Goal: Task Accomplishment & Management: Use online tool/utility

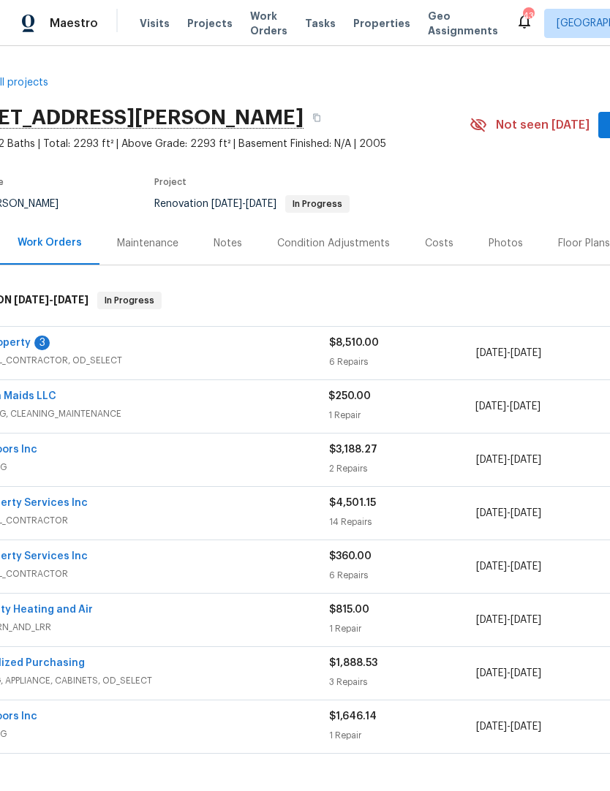
scroll to position [0, 61]
click at [47, 392] on link "Modern Maids LLC" at bounding box center [9, 396] width 94 height 10
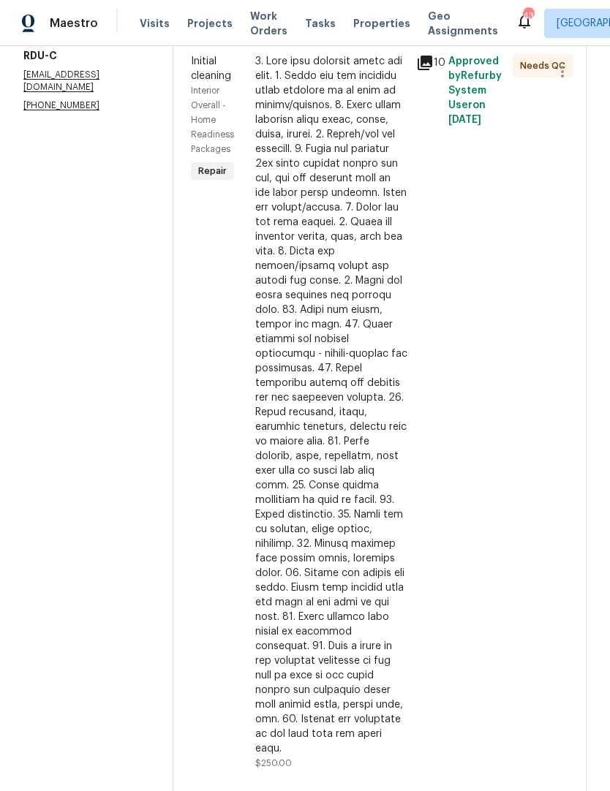
scroll to position [245, 0]
click at [383, 506] on div at bounding box center [331, 407] width 152 height 702
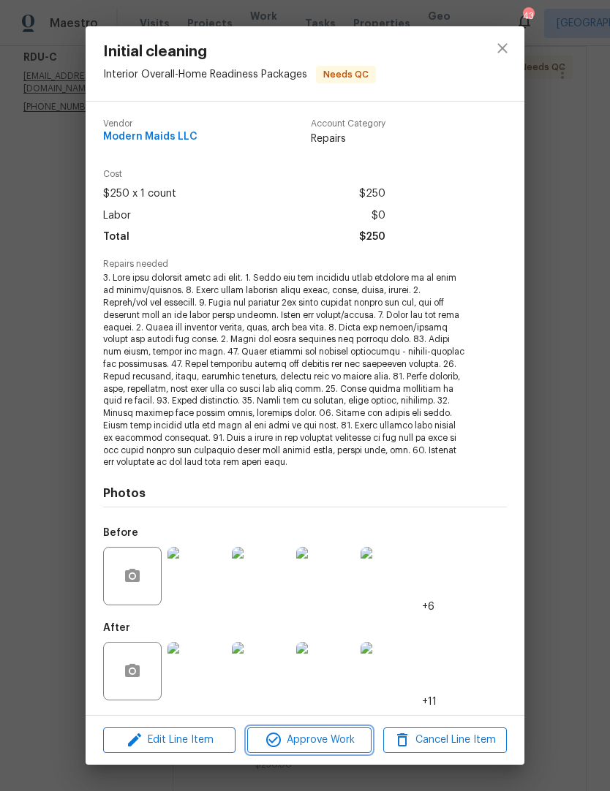
click at [325, 743] on span "Approve Work" at bounding box center [308, 740] width 115 height 18
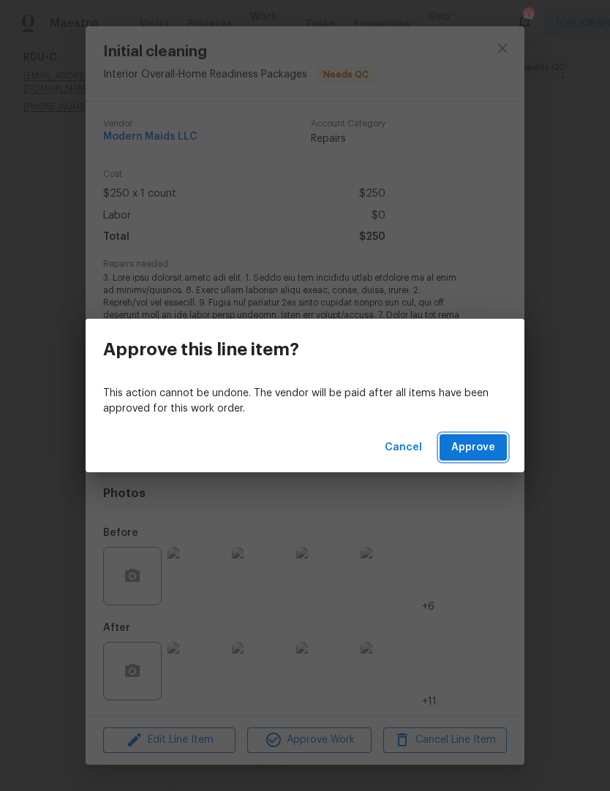
click at [485, 443] on span "Approve" at bounding box center [473, 448] width 44 height 18
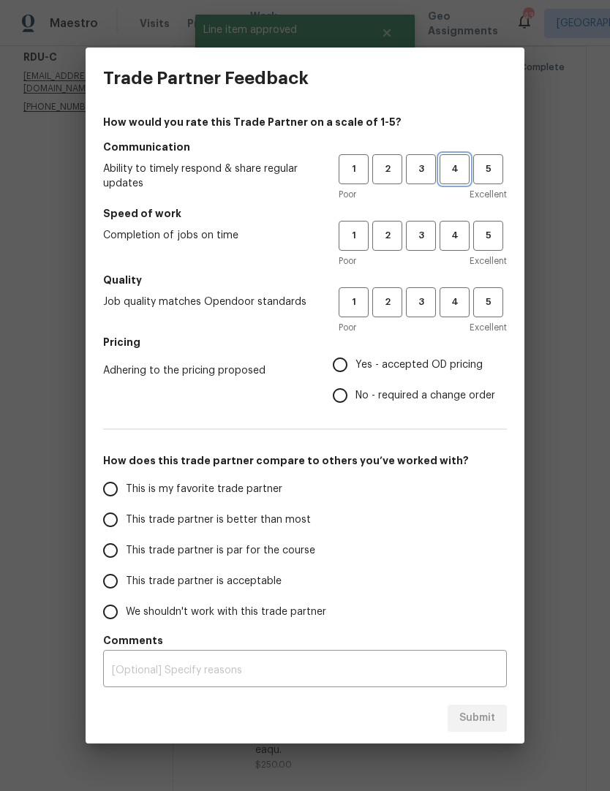
click at [460, 175] on span "4" at bounding box center [454, 169] width 27 height 17
click at [455, 239] on span "4" at bounding box center [454, 235] width 27 height 17
click at [463, 296] on span "4" at bounding box center [454, 302] width 27 height 17
click at [429, 167] on span "3" at bounding box center [420, 169] width 27 height 17
click at [429, 239] on span "3" at bounding box center [420, 235] width 27 height 17
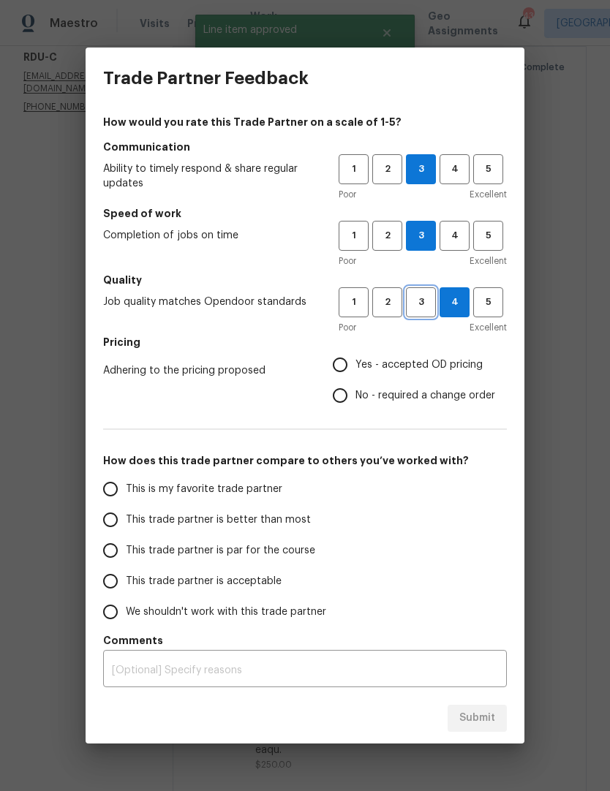
click at [432, 293] on button "3" at bounding box center [421, 302] width 30 height 30
click at [431, 363] on span "Yes - accepted OD pricing" at bounding box center [418, 364] width 127 height 15
click at [355, 363] on input "Yes - accepted OD pricing" at bounding box center [340, 364] width 31 height 31
radio input "true"
click at [106, 561] on input "This trade partner is par for the course" at bounding box center [110, 550] width 31 height 31
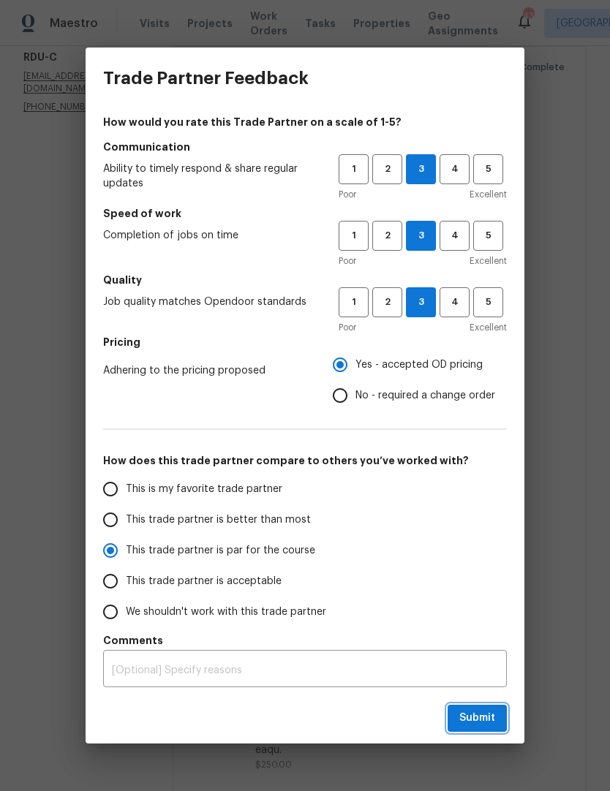
click at [474, 727] on span "Submit" at bounding box center [477, 718] width 36 height 18
radio input "true"
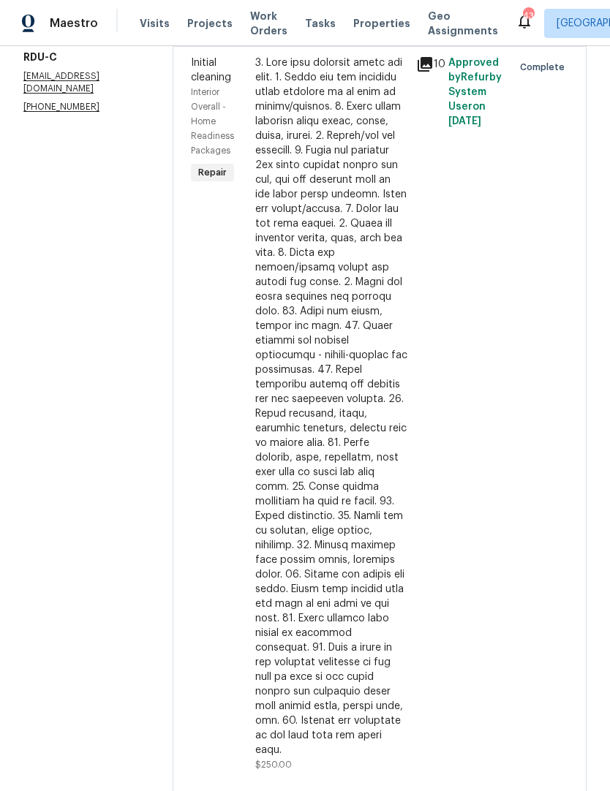
radio input "false"
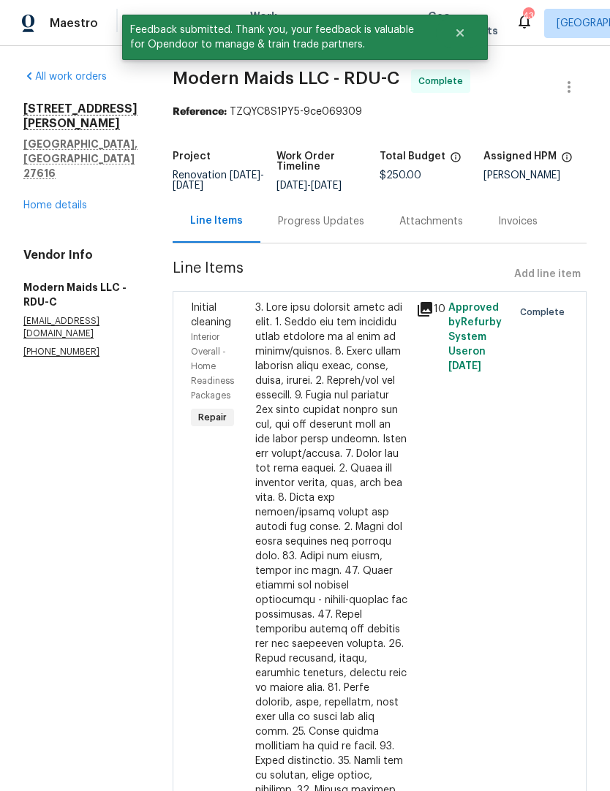
scroll to position [0, 0]
click at [61, 200] on link "Home details" at bounding box center [55, 205] width 64 height 10
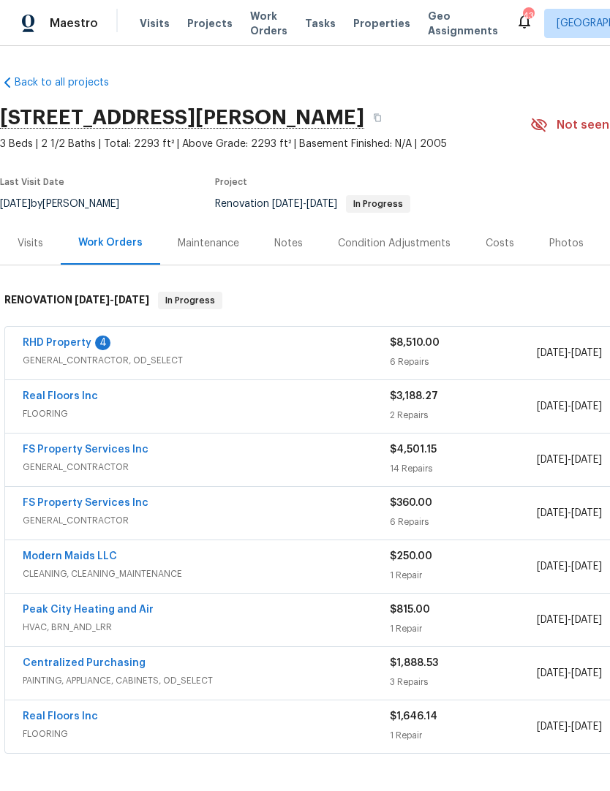
click at [64, 341] on link "RHD Property" at bounding box center [57, 343] width 69 height 10
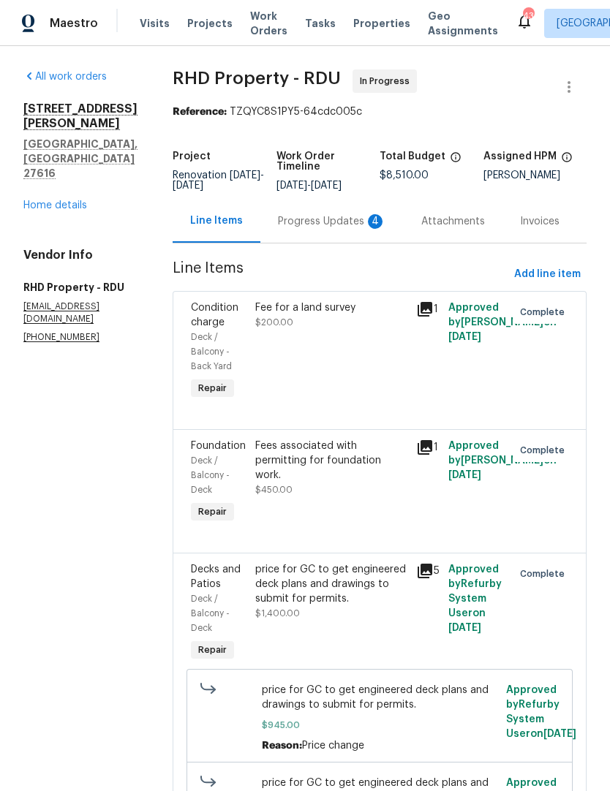
click at [322, 229] on div "Progress Updates 4" at bounding box center [332, 221] width 108 height 15
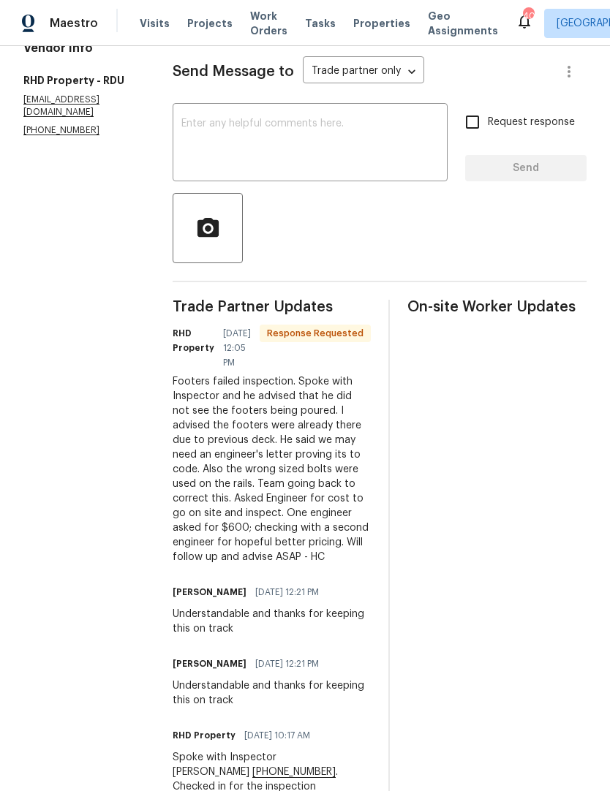
scroll to position [202, 0]
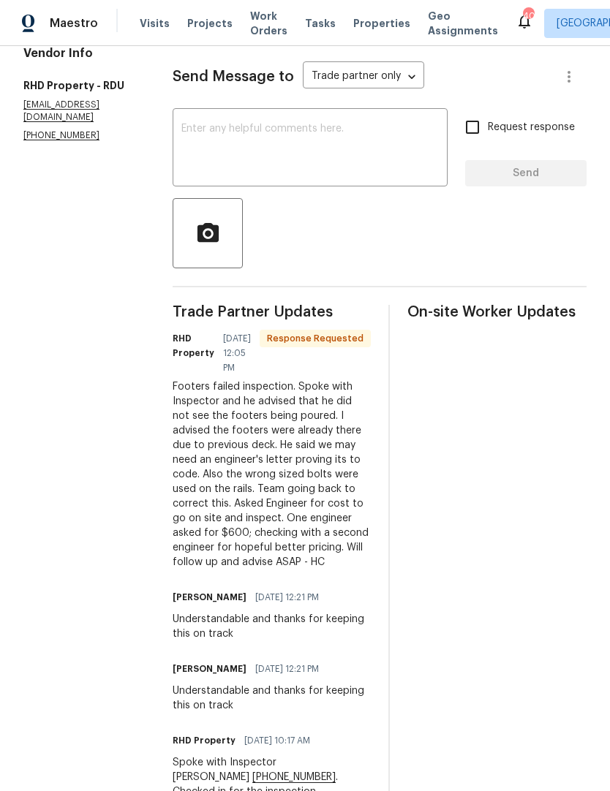
click at [217, 144] on textarea at bounding box center [309, 149] width 257 height 51
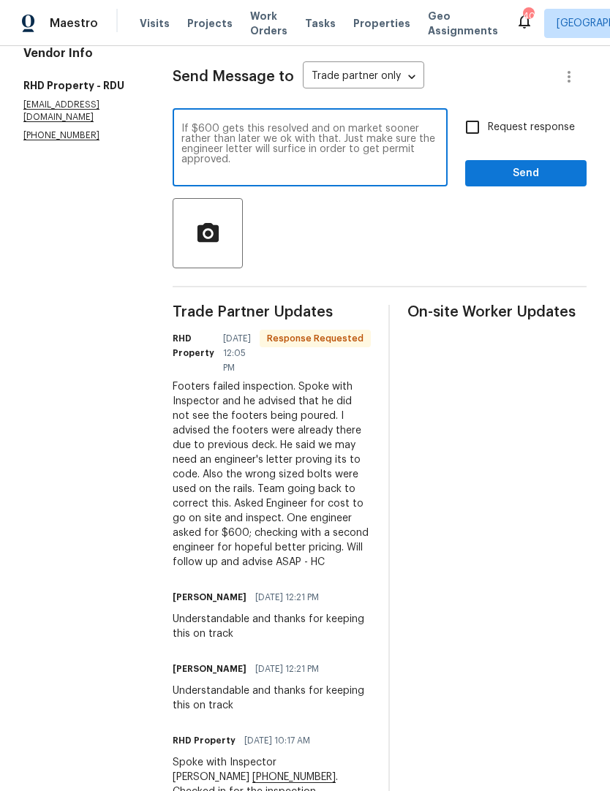
click at [334, 164] on textarea "If $600 gets this resolved and on market sooner rather than later we ok with th…" at bounding box center [309, 149] width 257 height 51
click at [336, 161] on textarea "If $600 gets this resolved and on market sooner rather than later we ok with th…" at bounding box center [309, 149] width 257 height 51
type textarea "If $600 gets this resolved and on market sooner rather than later we ok with th…"
click at [483, 134] on input "Request response" at bounding box center [472, 127] width 31 height 31
checkbox input "true"
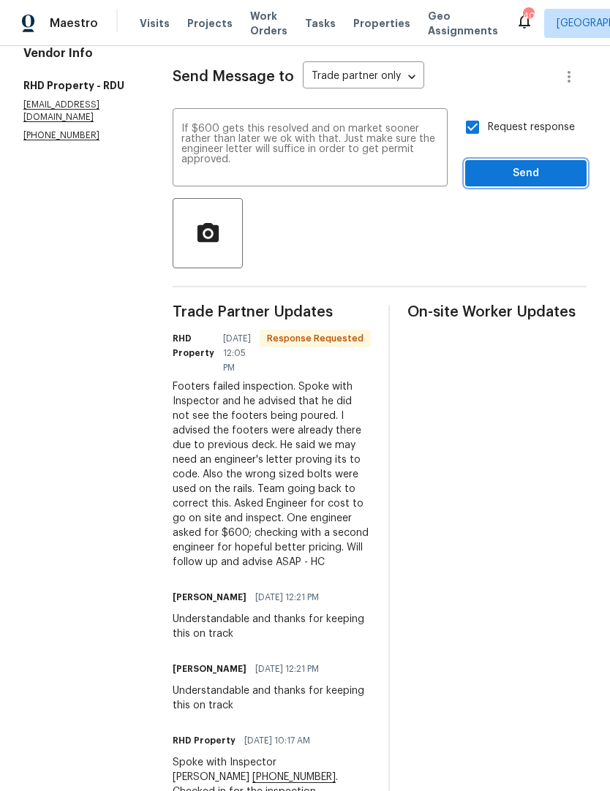
click at [507, 178] on span "Send" at bounding box center [526, 173] width 98 height 18
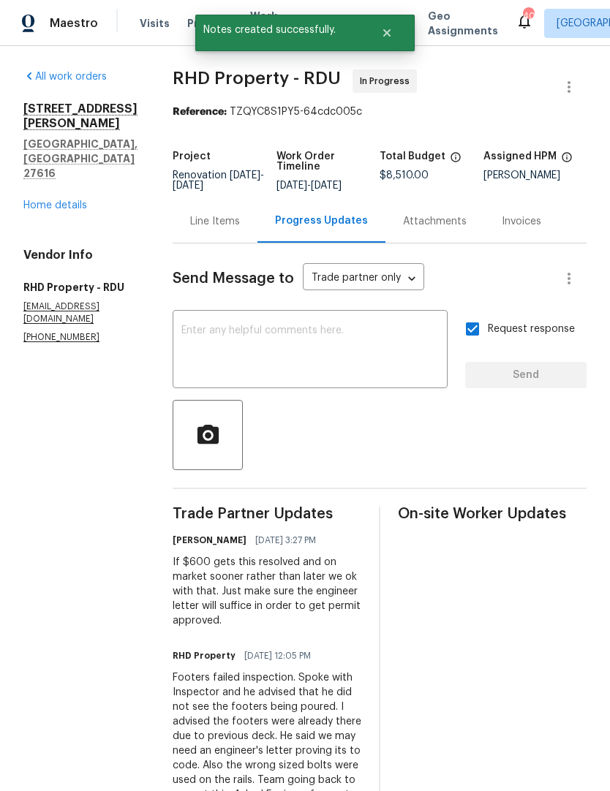
click at [48, 200] on link "Home details" at bounding box center [55, 205] width 64 height 10
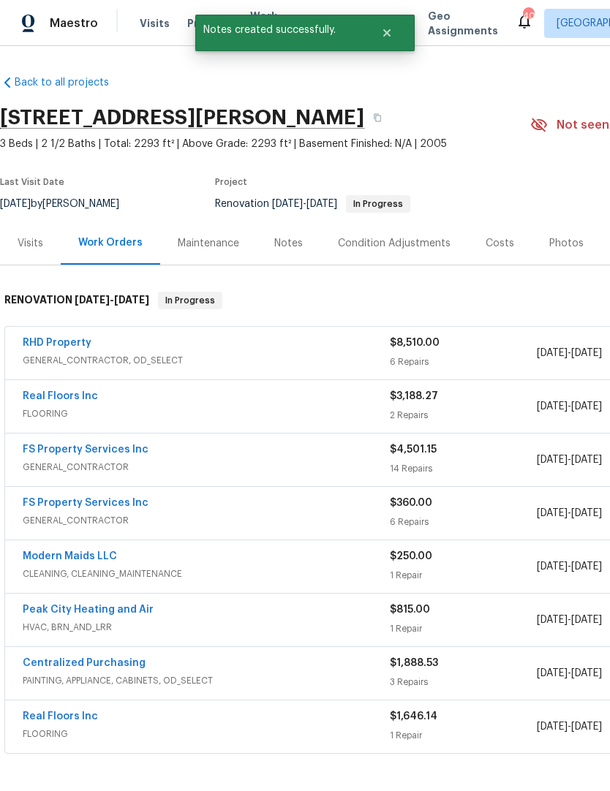
click at [284, 244] on div "Notes" at bounding box center [288, 243] width 29 height 15
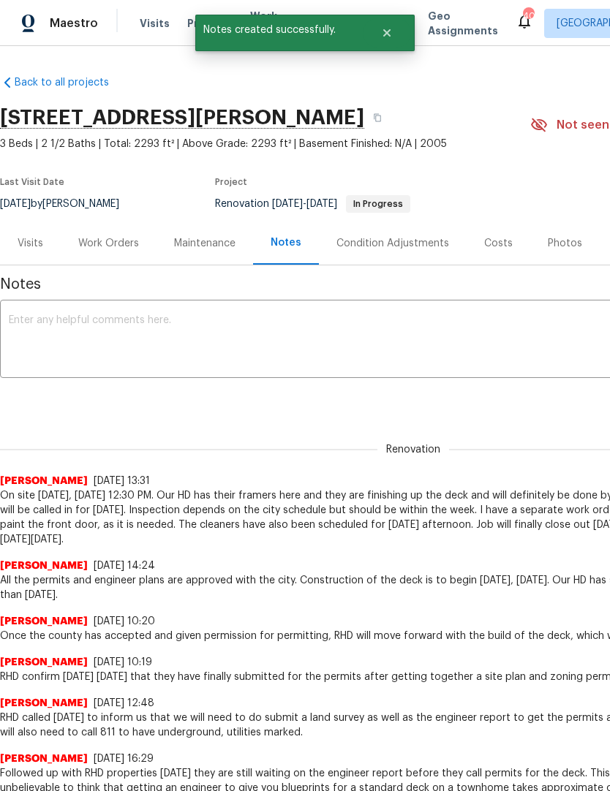
click at [41, 331] on textarea at bounding box center [413, 340] width 808 height 51
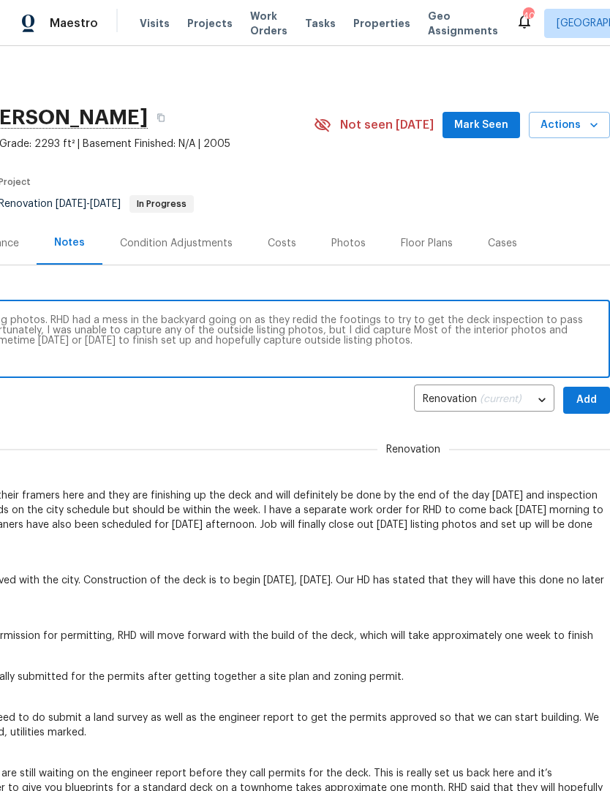
scroll to position [-1, 224]
type textarea "On site today to try to do set up and listing photos. RHD had a mess in the bac…"
click at [590, 403] on span "Add" at bounding box center [586, 400] width 23 height 18
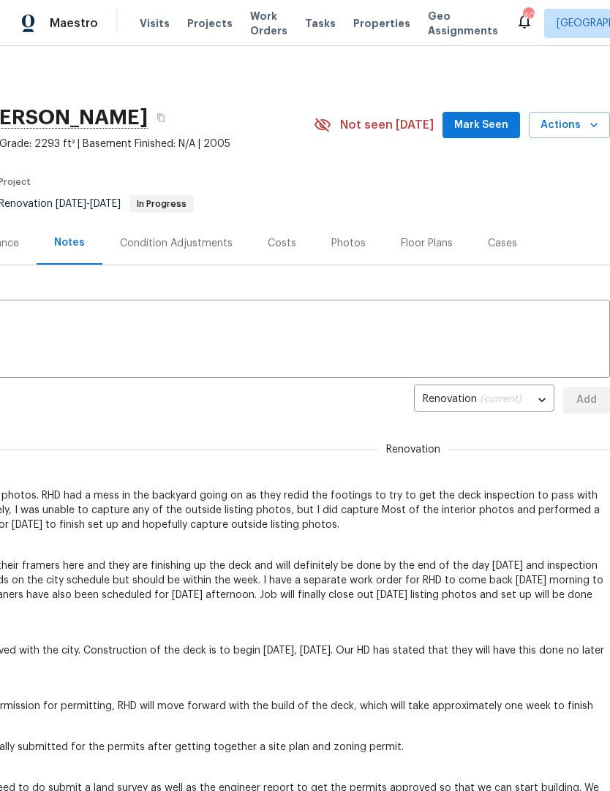
click at [336, 248] on div "Photos" at bounding box center [348, 243] width 34 height 15
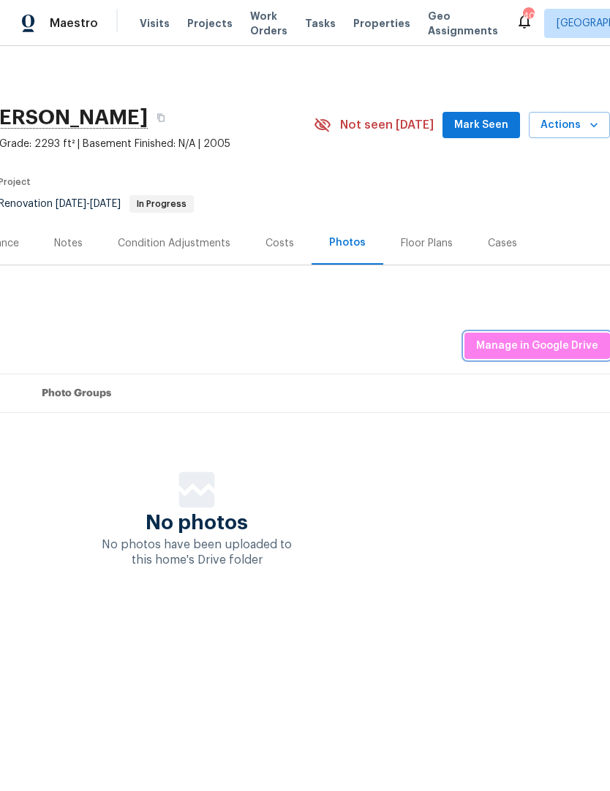
click at [535, 345] on span "Manage in Google Drive" at bounding box center [537, 346] width 122 height 18
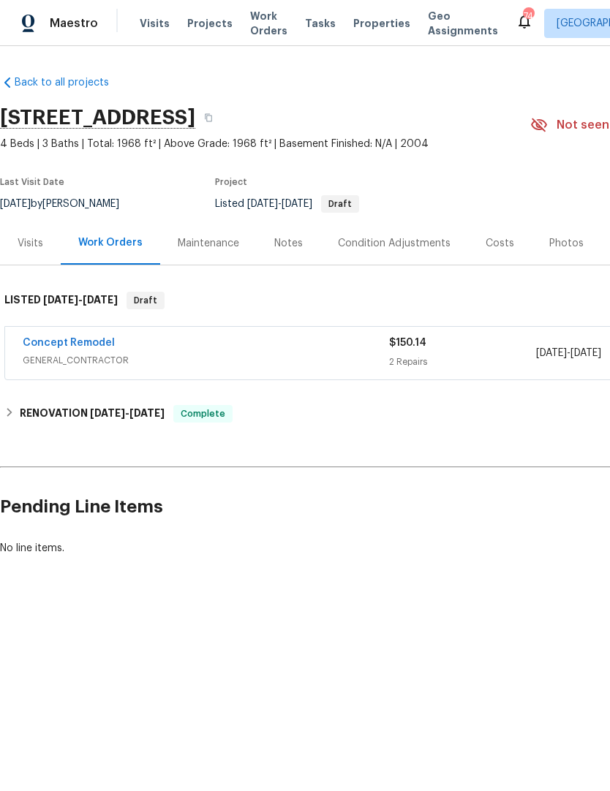
click at [163, 23] on span "Visits" at bounding box center [155, 23] width 30 height 15
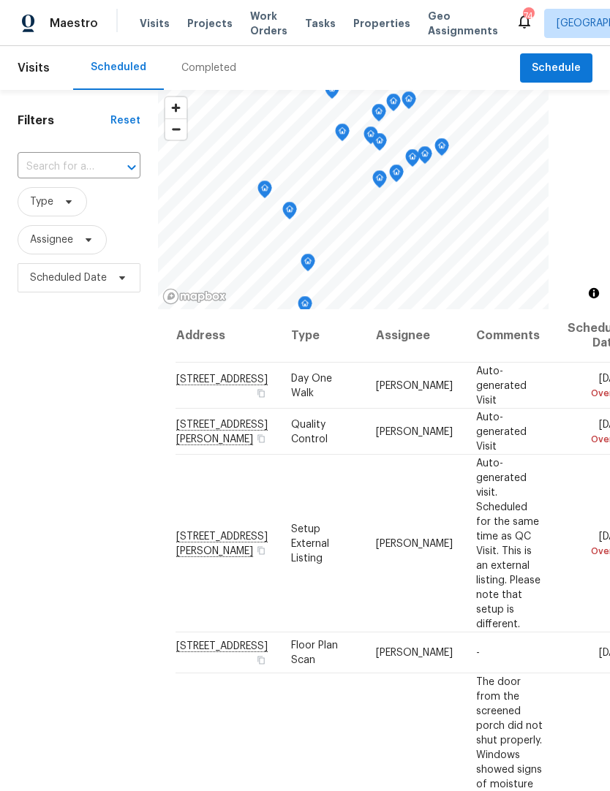
click at [59, 176] on input "text" at bounding box center [59, 167] width 82 height 23
type input "mint"
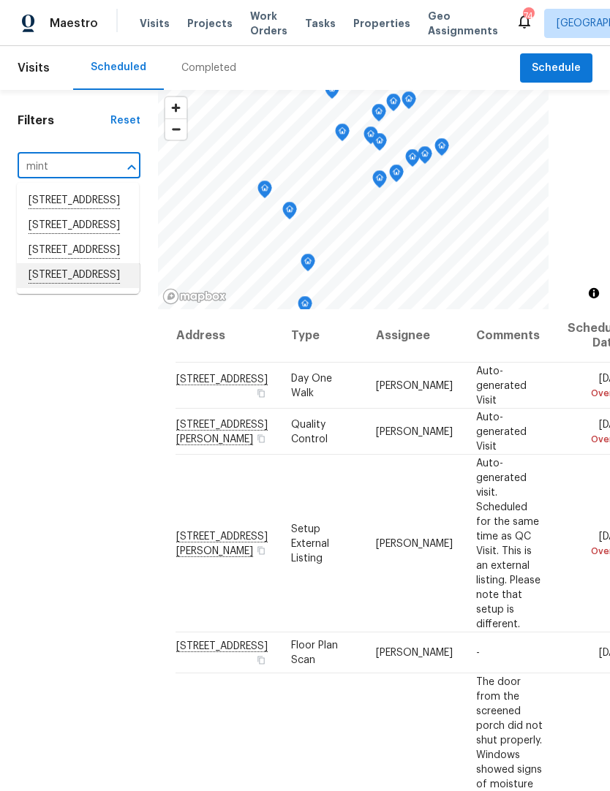
click at [47, 288] on li "[STREET_ADDRESS]" at bounding box center [78, 275] width 122 height 25
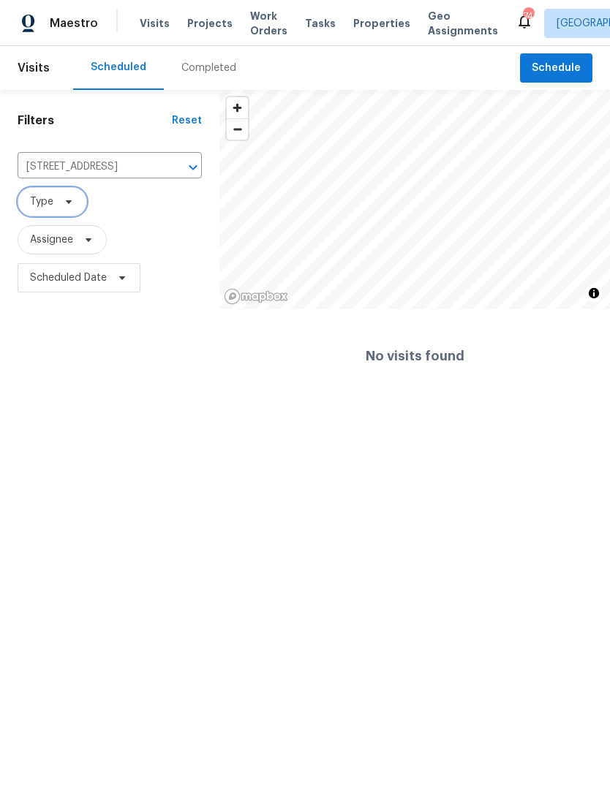
click at [48, 208] on span "Type" at bounding box center [41, 201] width 23 height 15
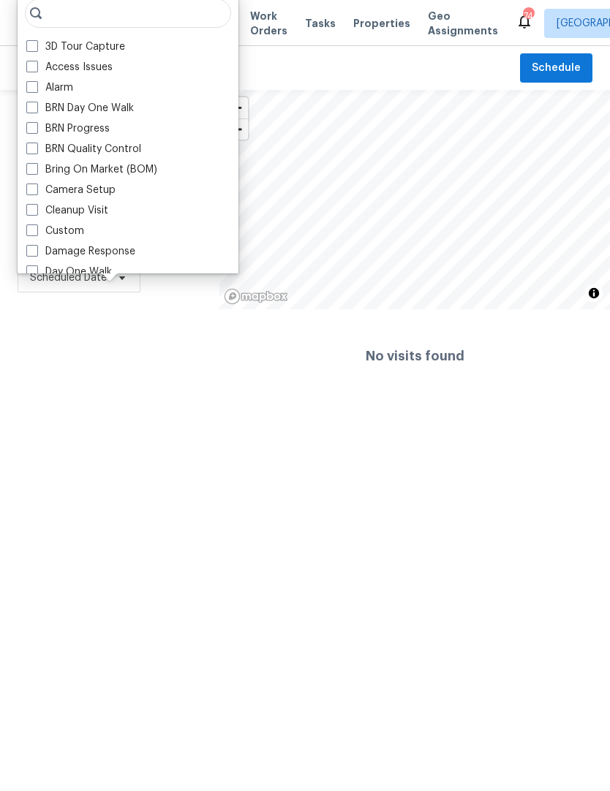
click at [109, 372] on div "Filters Reset [STREET_ADDRESS] ​ Type Assignee Scheduled Date" at bounding box center [109, 246] width 219 height 313
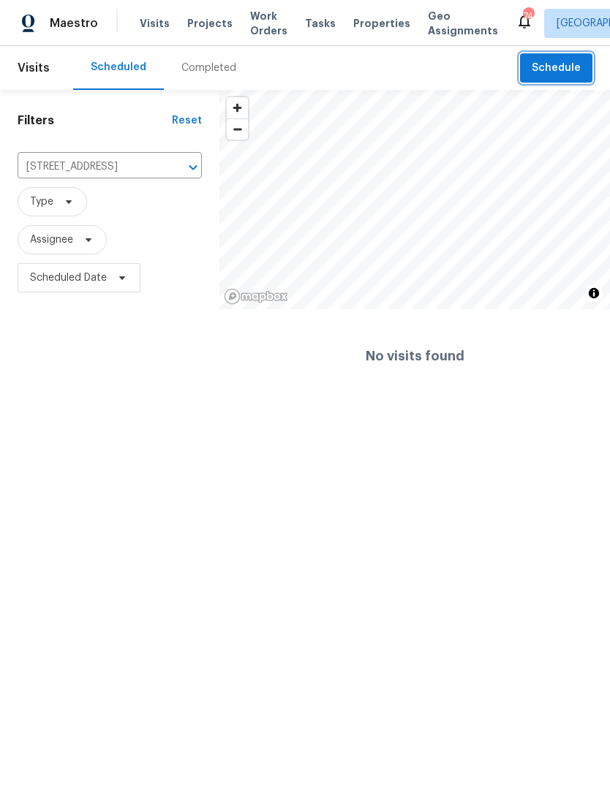
click at [526, 64] on button "Schedule" at bounding box center [556, 68] width 72 height 30
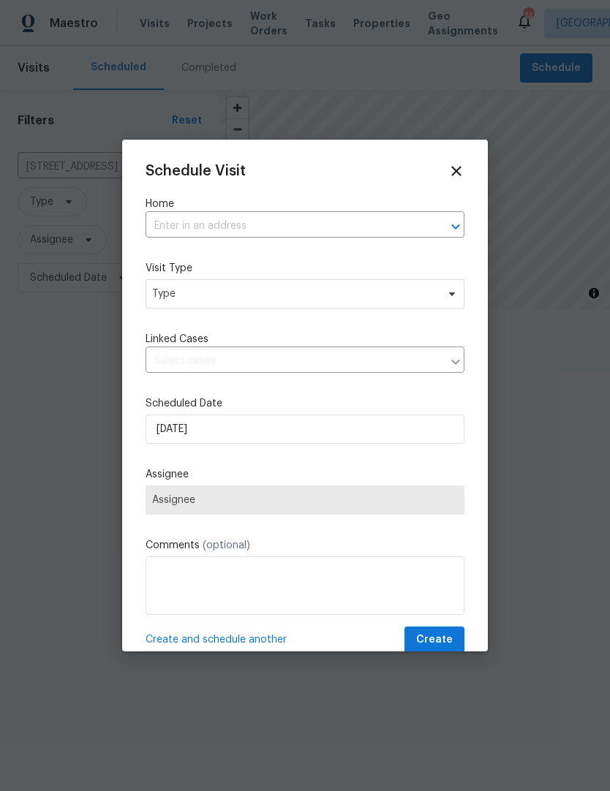
click at [393, 215] on input "text" at bounding box center [284, 226] width 278 height 23
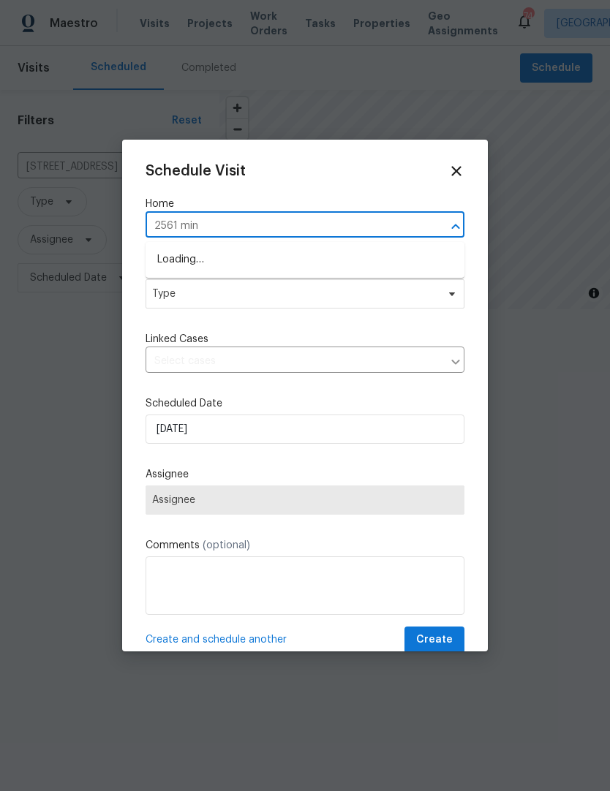
type input "2561 mint"
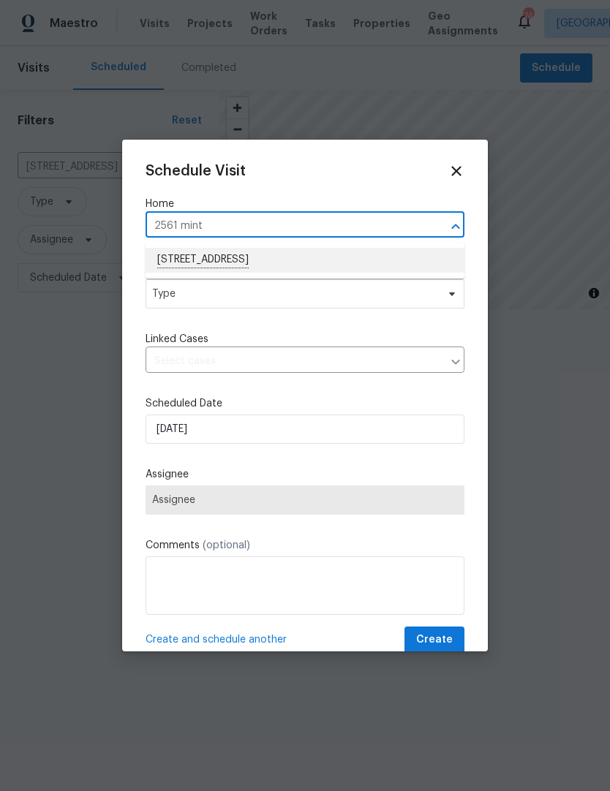
click at [186, 261] on li "[STREET_ADDRESS]" at bounding box center [304, 260] width 319 height 25
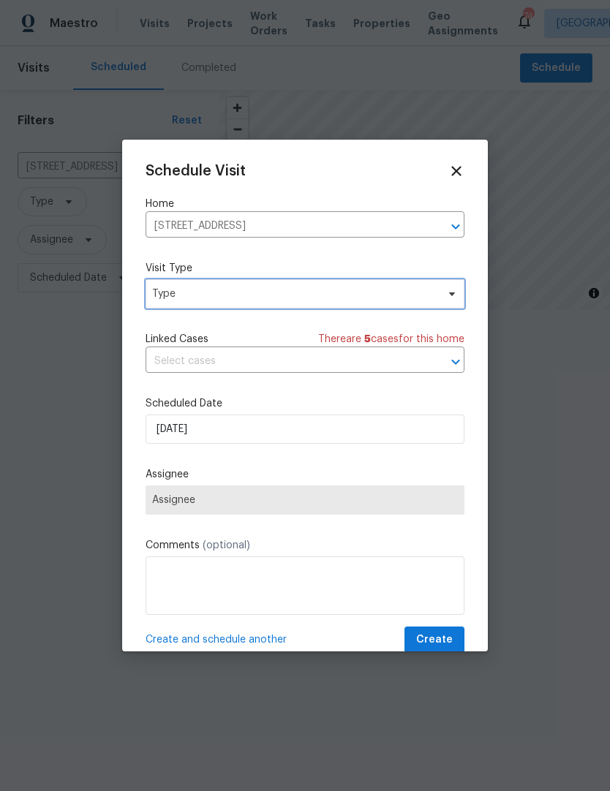
click at [165, 294] on span "Type" at bounding box center [294, 294] width 284 height 15
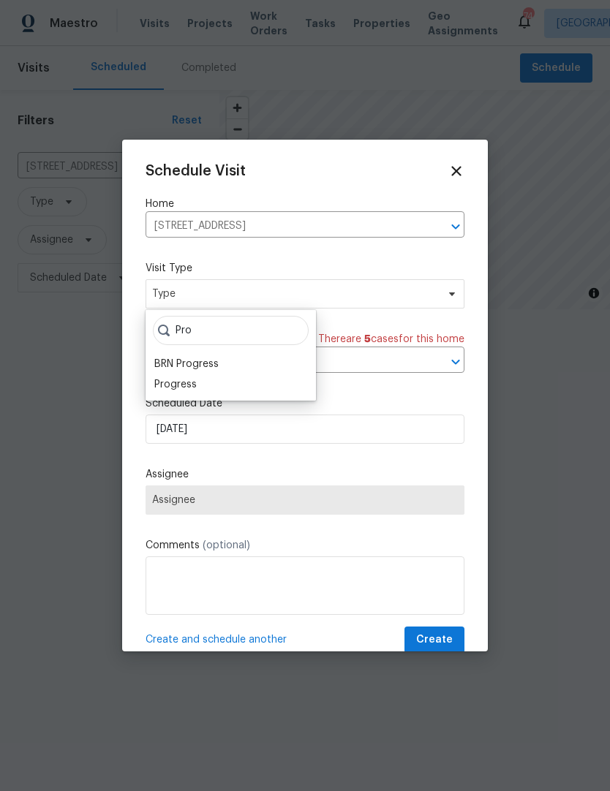
type input "Pro"
click at [170, 382] on div "Progress" at bounding box center [175, 384] width 42 height 15
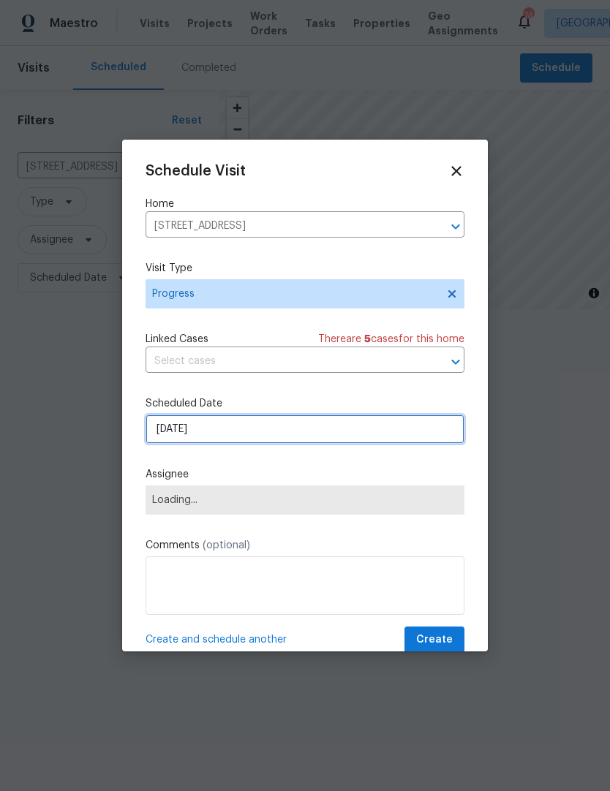
click at [173, 436] on input "[DATE]" at bounding box center [304, 428] width 319 height 29
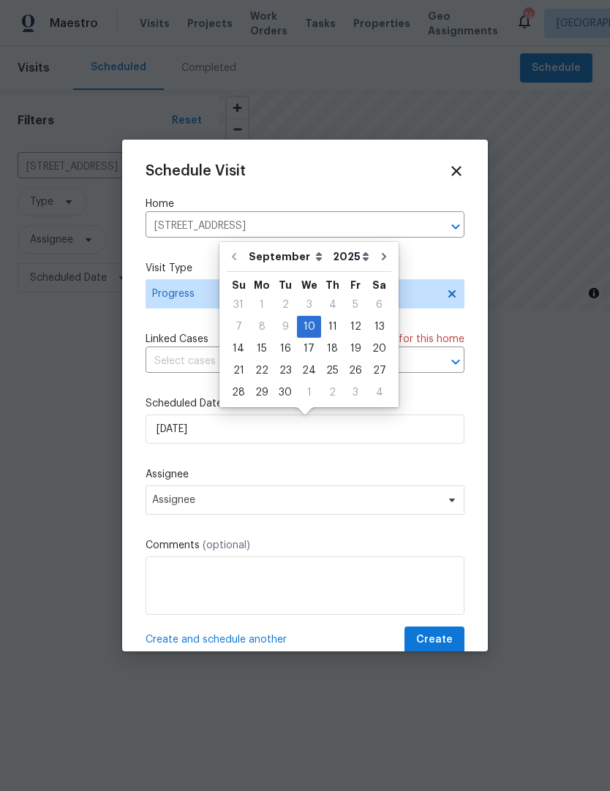
click at [160, 461] on div "Schedule Visit Home [STREET_ADDRESS] ​ Visit Type Progress Linked Cases There a…" at bounding box center [304, 408] width 319 height 490
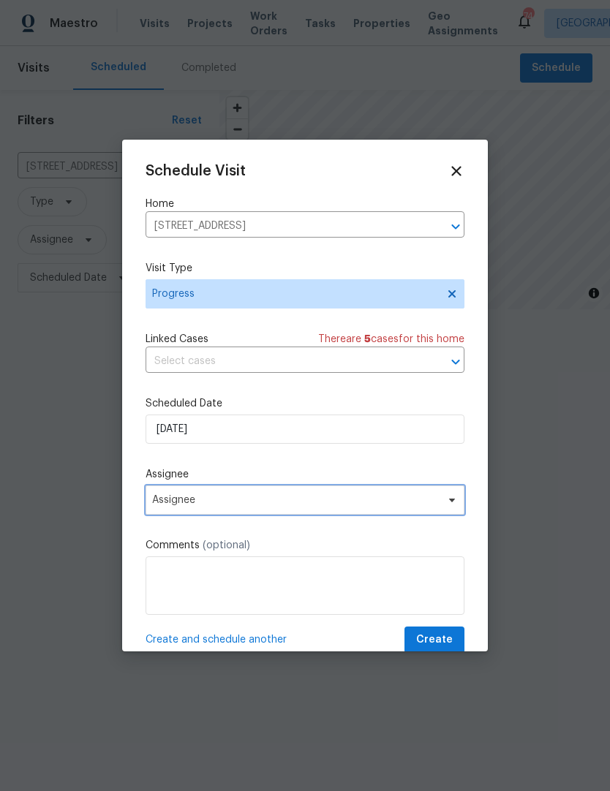
click at [168, 505] on span "Assignee" at bounding box center [295, 500] width 287 height 12
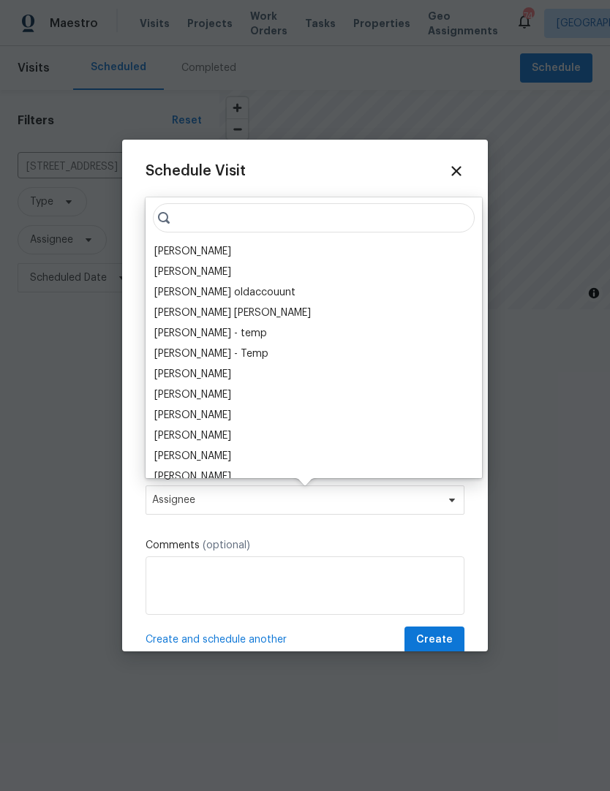
click at [174, 246] on div "[PERSON_NAME]" at bounding box center [192, 251] width 77 height 15
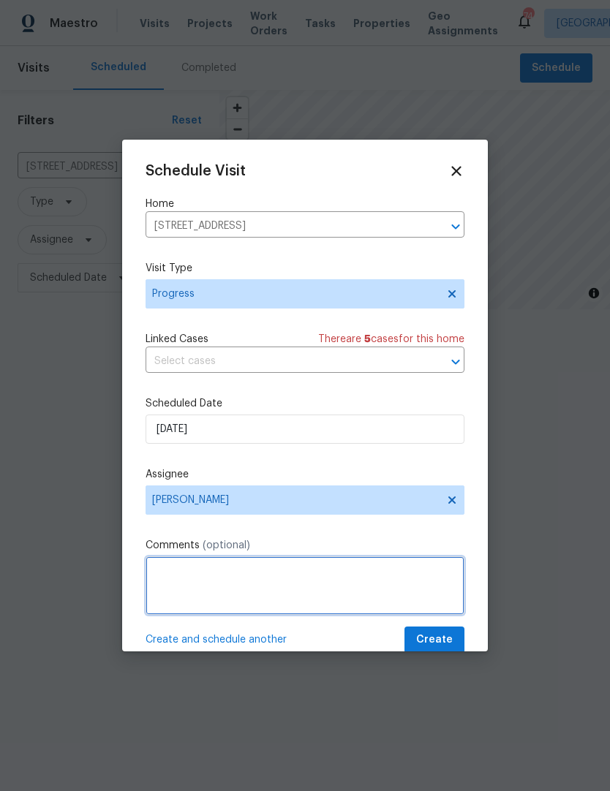
click at [166, 573] on textarea at bounding box center [304, 585] width 319 height 58
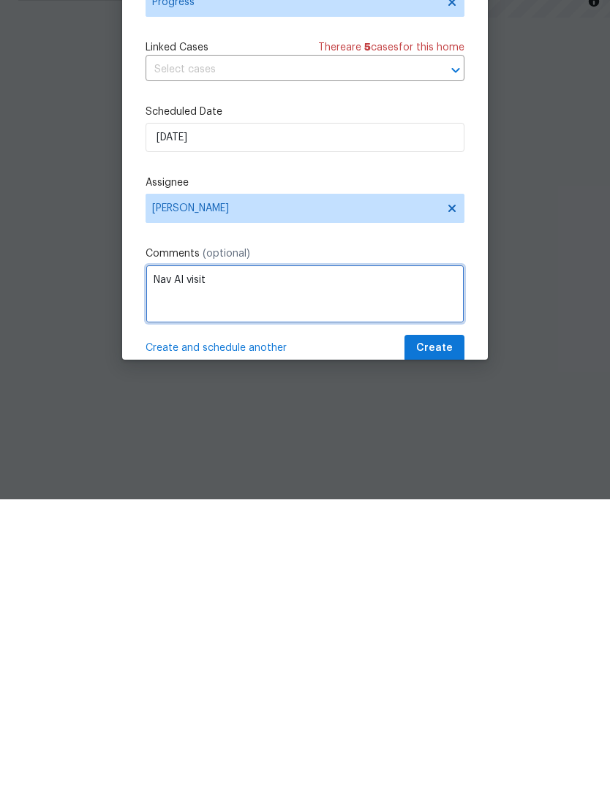
type textarea "Nav AI visit"
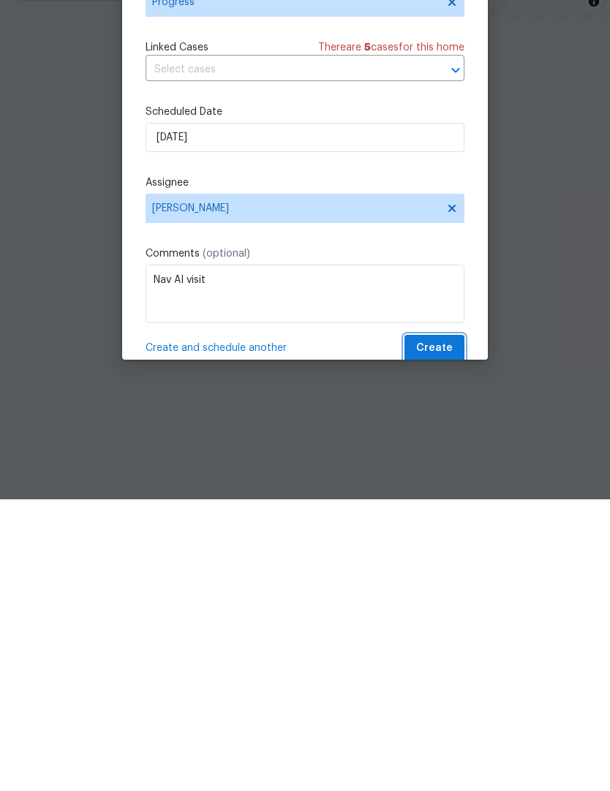
click at [446, 631] on span "Create" at bounding box center [434, 640] width 37 height 18
